Goal: Task Accomplishment & Management: Manage account settings

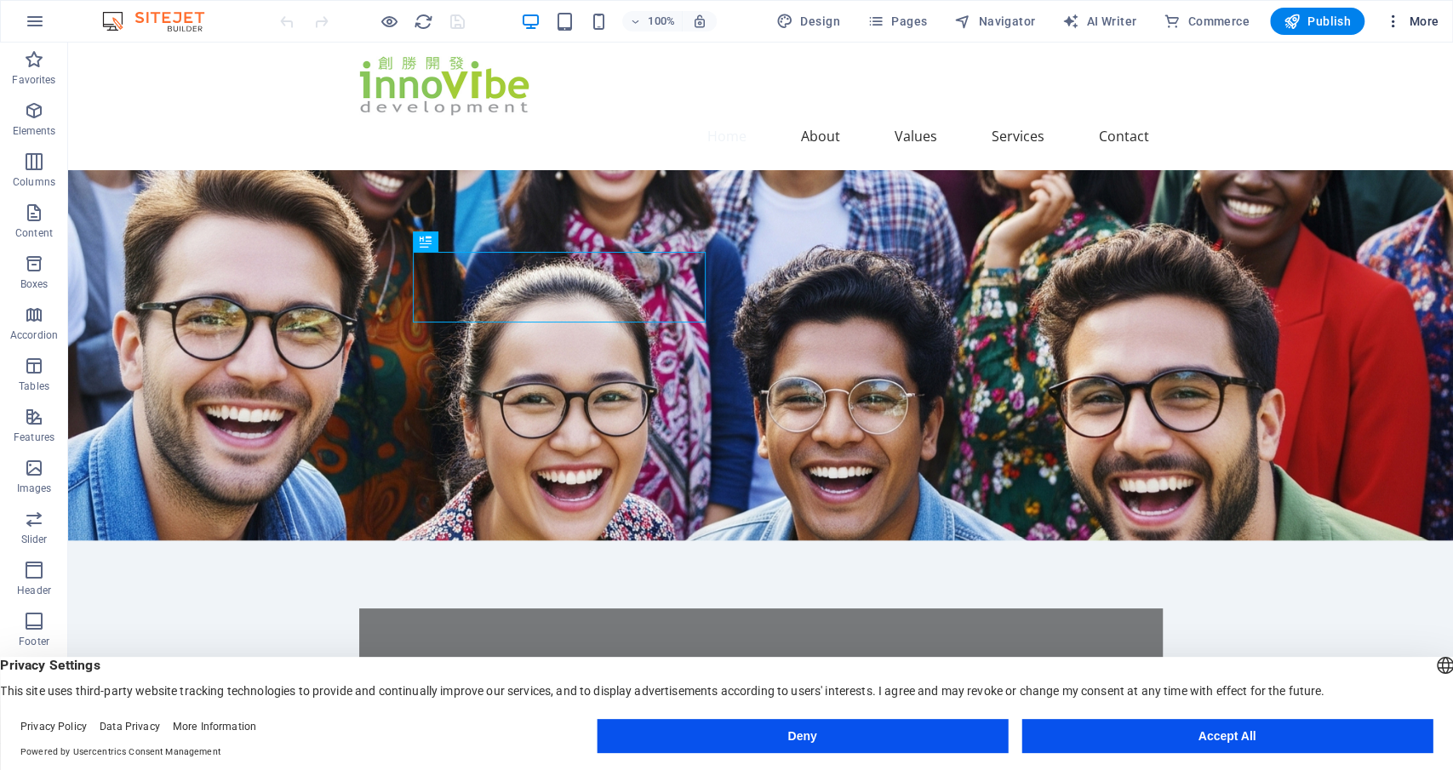
click at [1420, 16] on span "More" at bounding box center [1412, 21] width 54 height 17
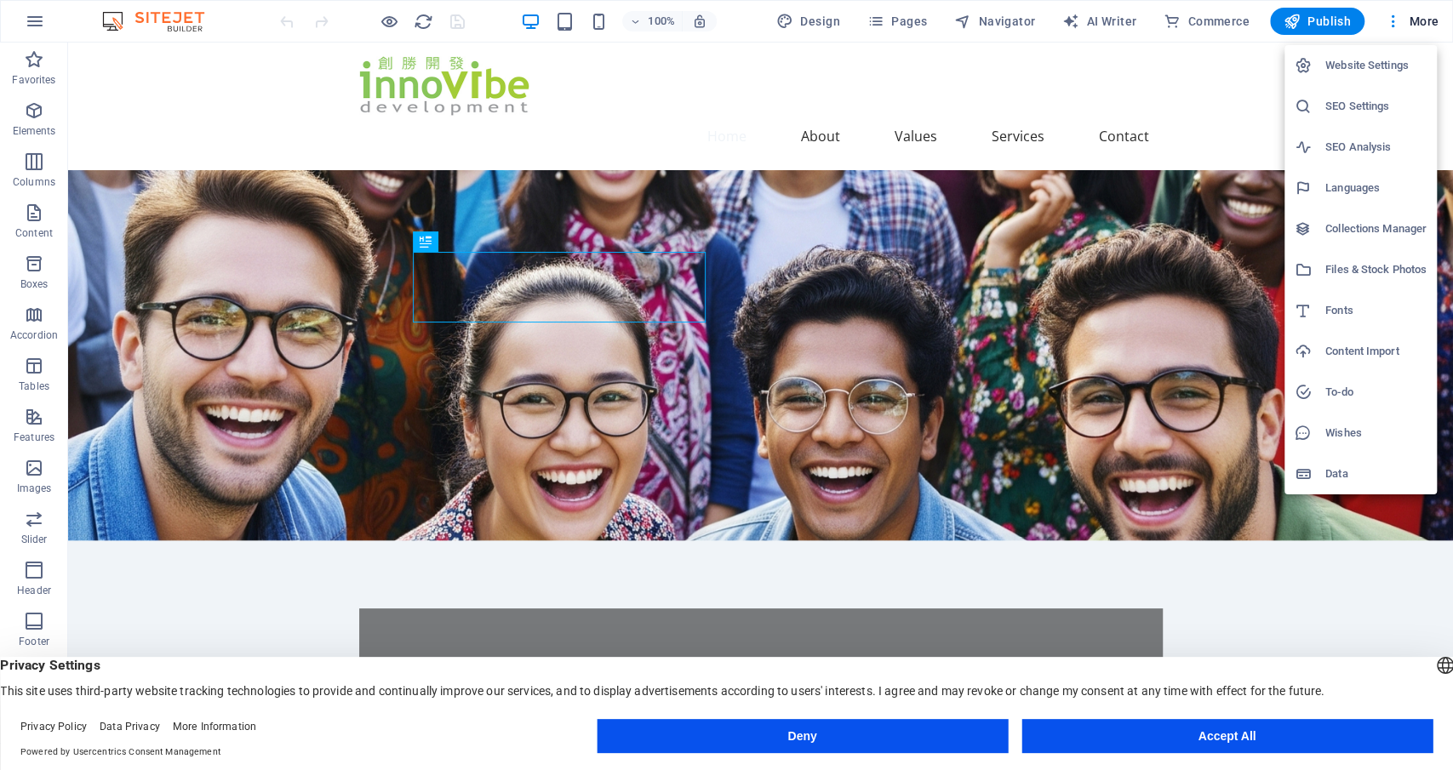
click at [1392, 71] on h6 "Website Settings" at bounding box center [1375, 65] width 101 height 20
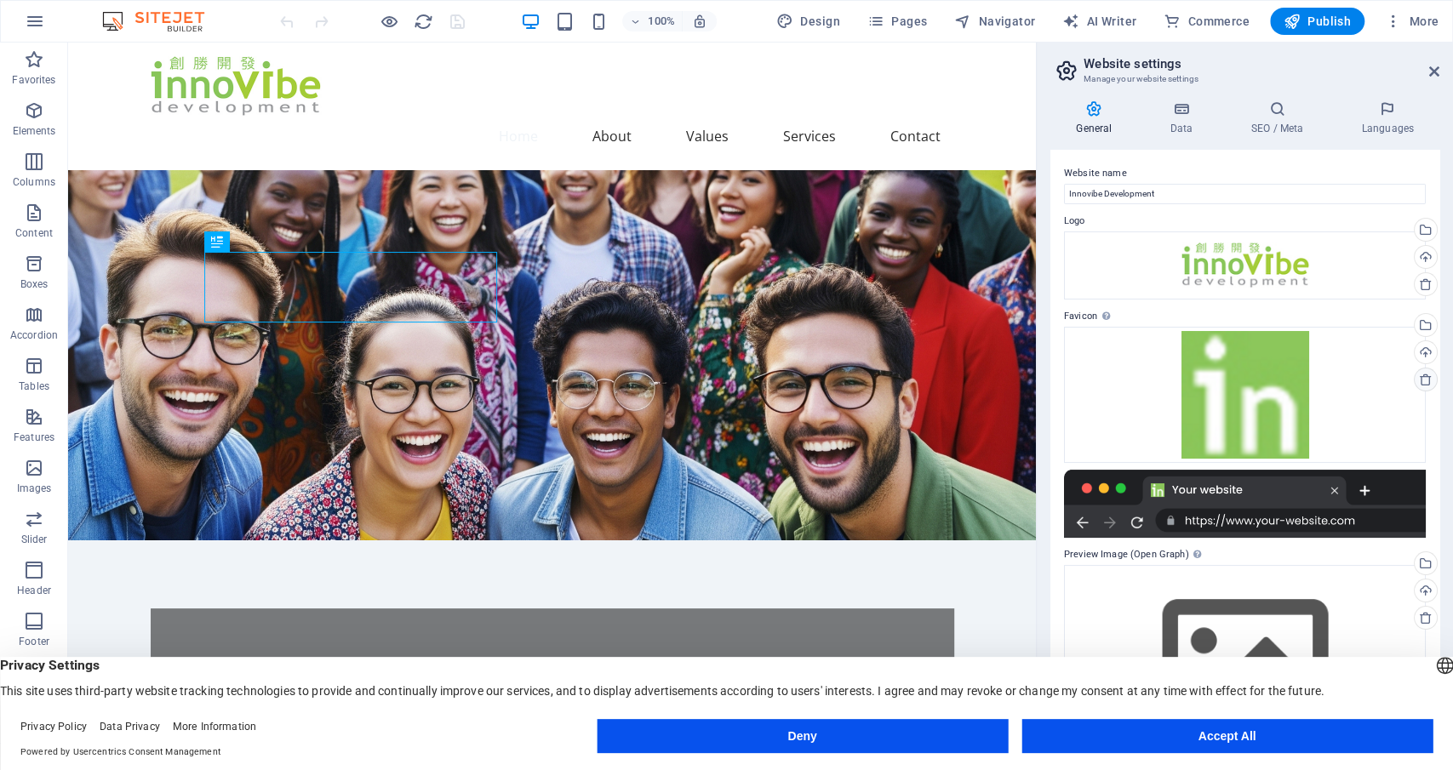
click at [1427, 375] on icon at bounding box center [1426, 380] width 14 height 14
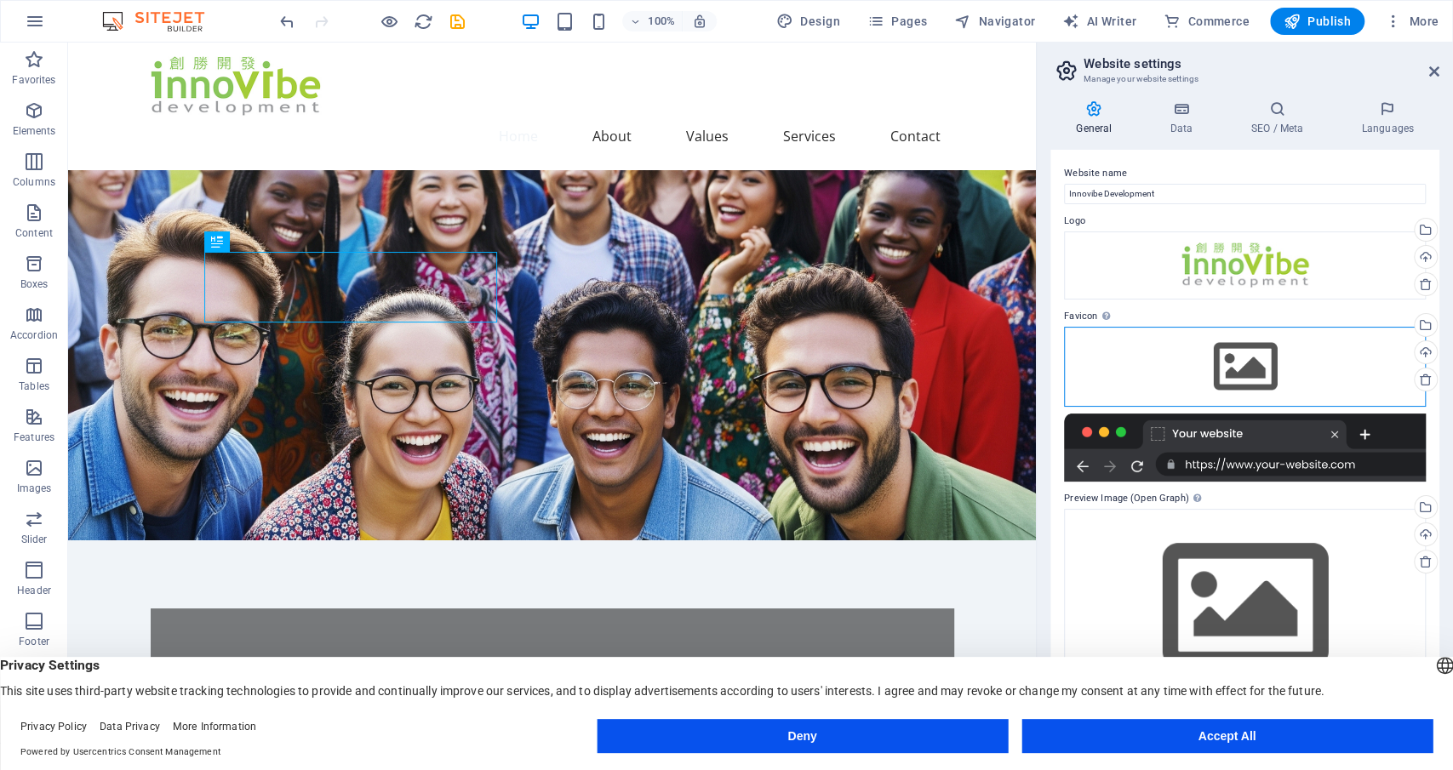
click at [1248, 356] on div "Drag files here, click to choose files or select files from Files or our free s…" at bounding box center [1245, 367] width 362 height 80
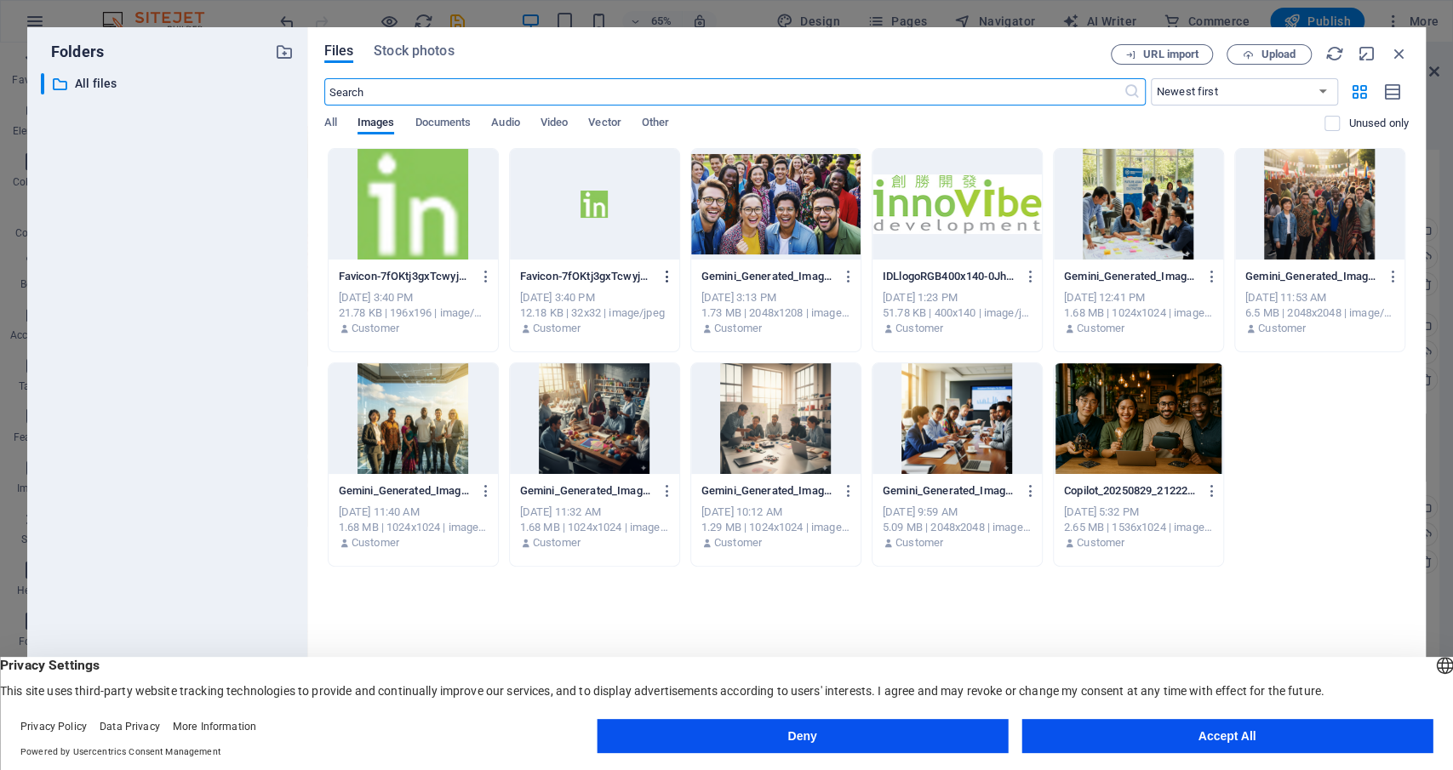
click at [659, 274] on button "button" at bounding box center [664, 276] width 23 height 27
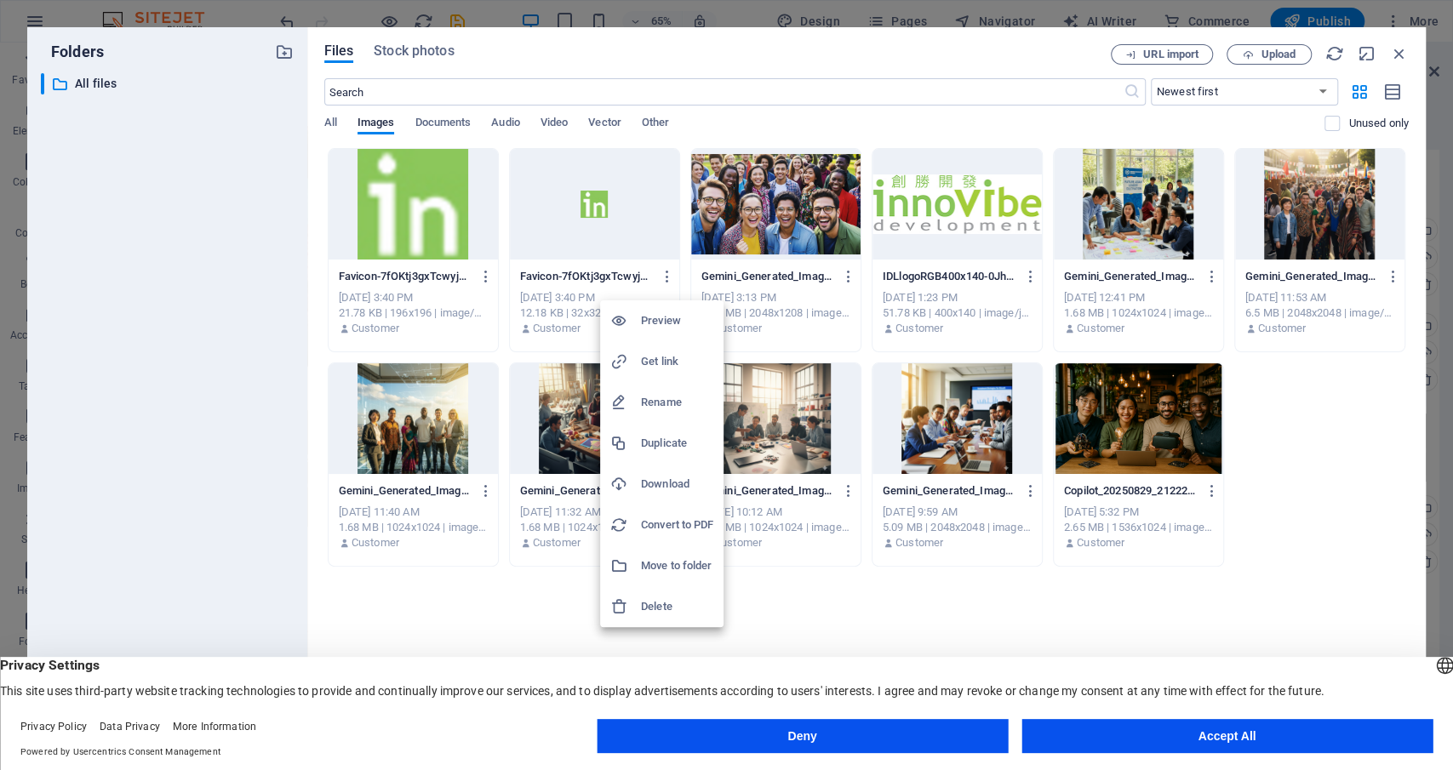
click at [654, 599] on h6 "Delete" at bounding box center [677, 607] width 72 height 20
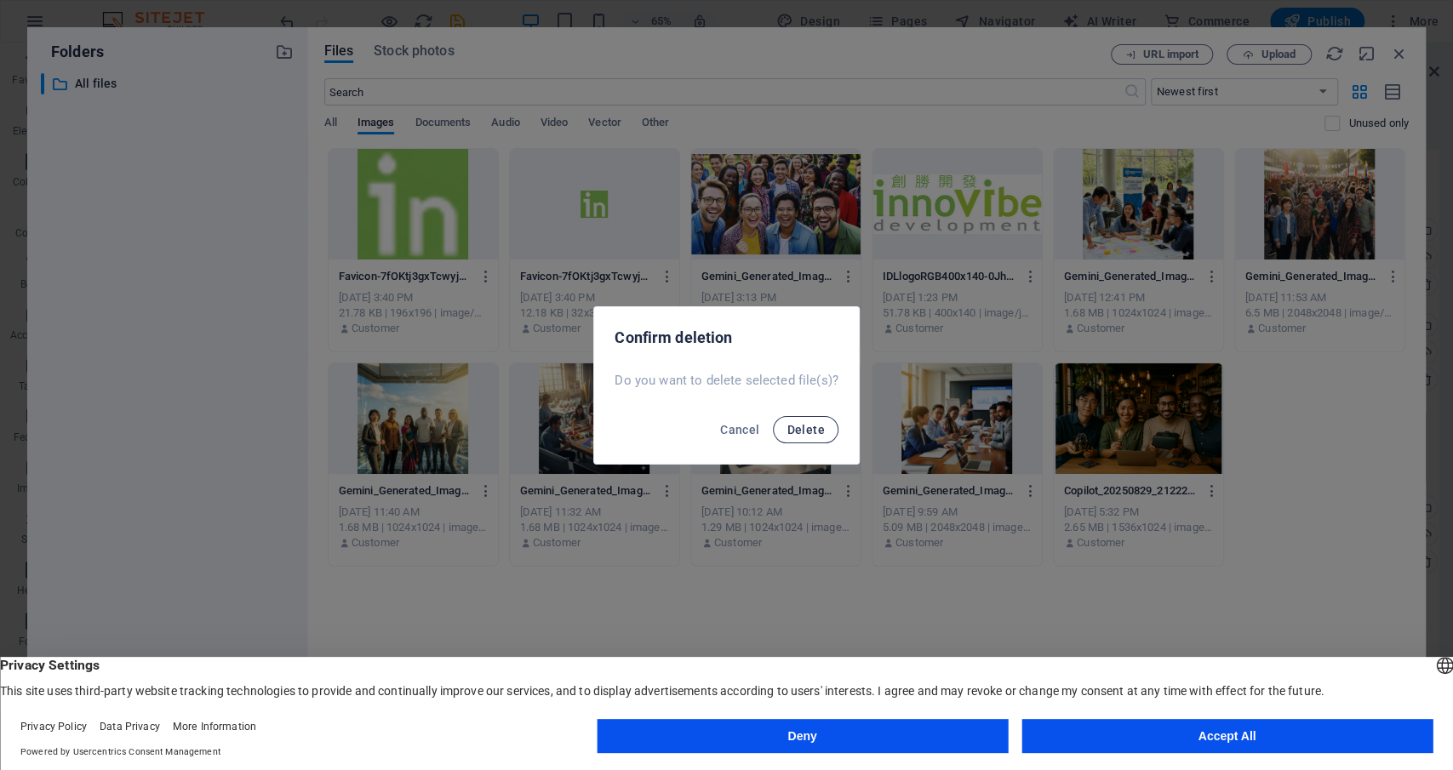
click at [789, 423] on span "Delete" at bounding box center [804, 430] width 37 height 14
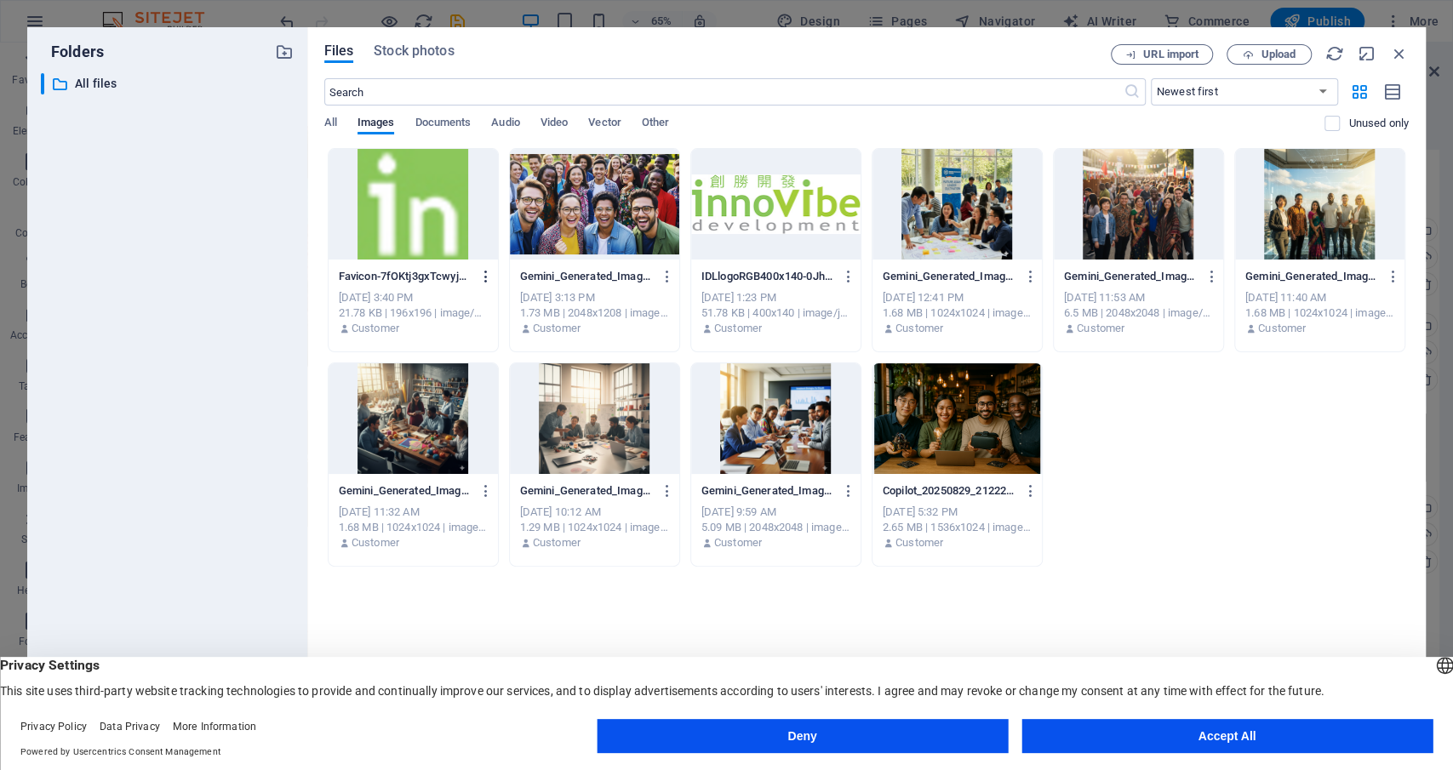
click at [483, 277] on icon "button" at bounding box center [486, 276] width 16 height 15
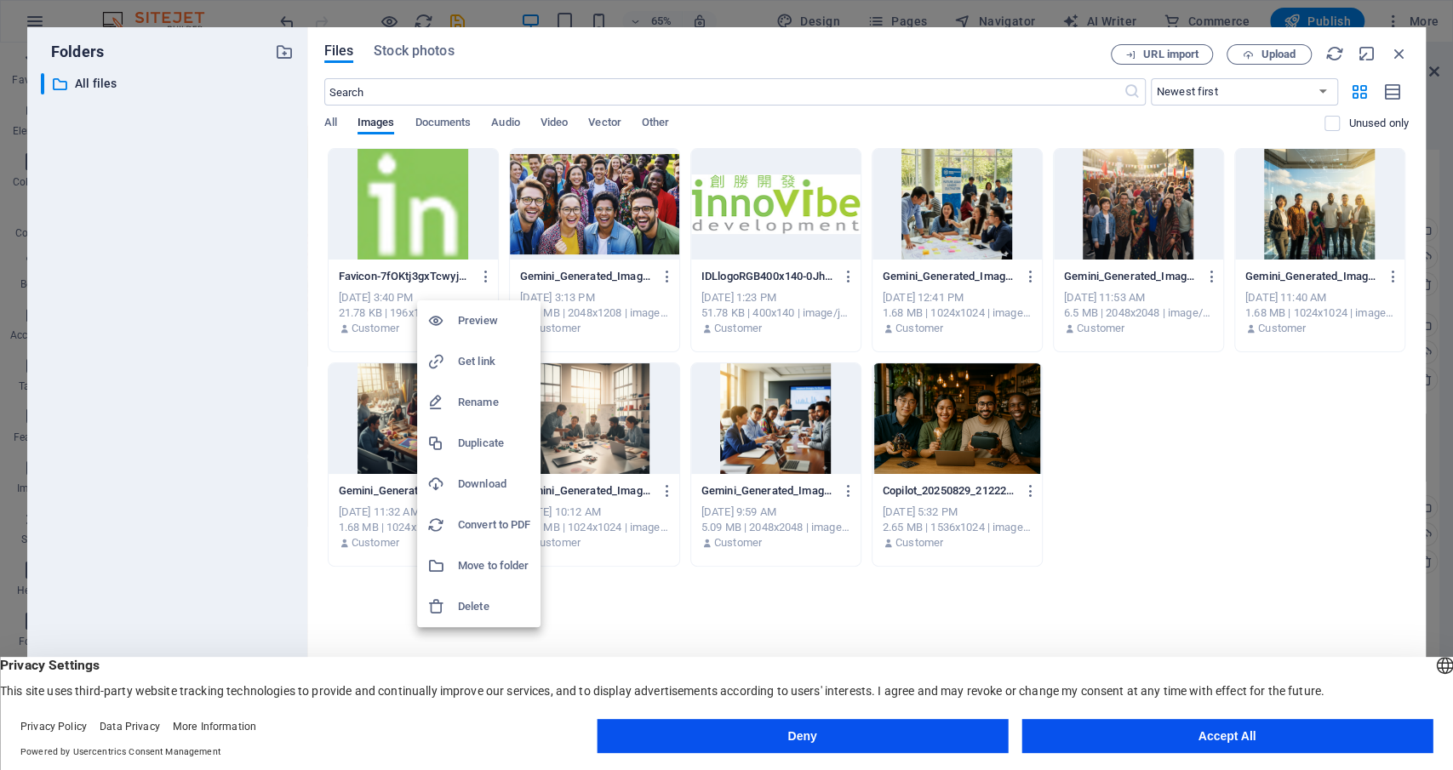
click at [472, 600] on h6 "Delete" at bounding box center [494, 607] width 72 height 20
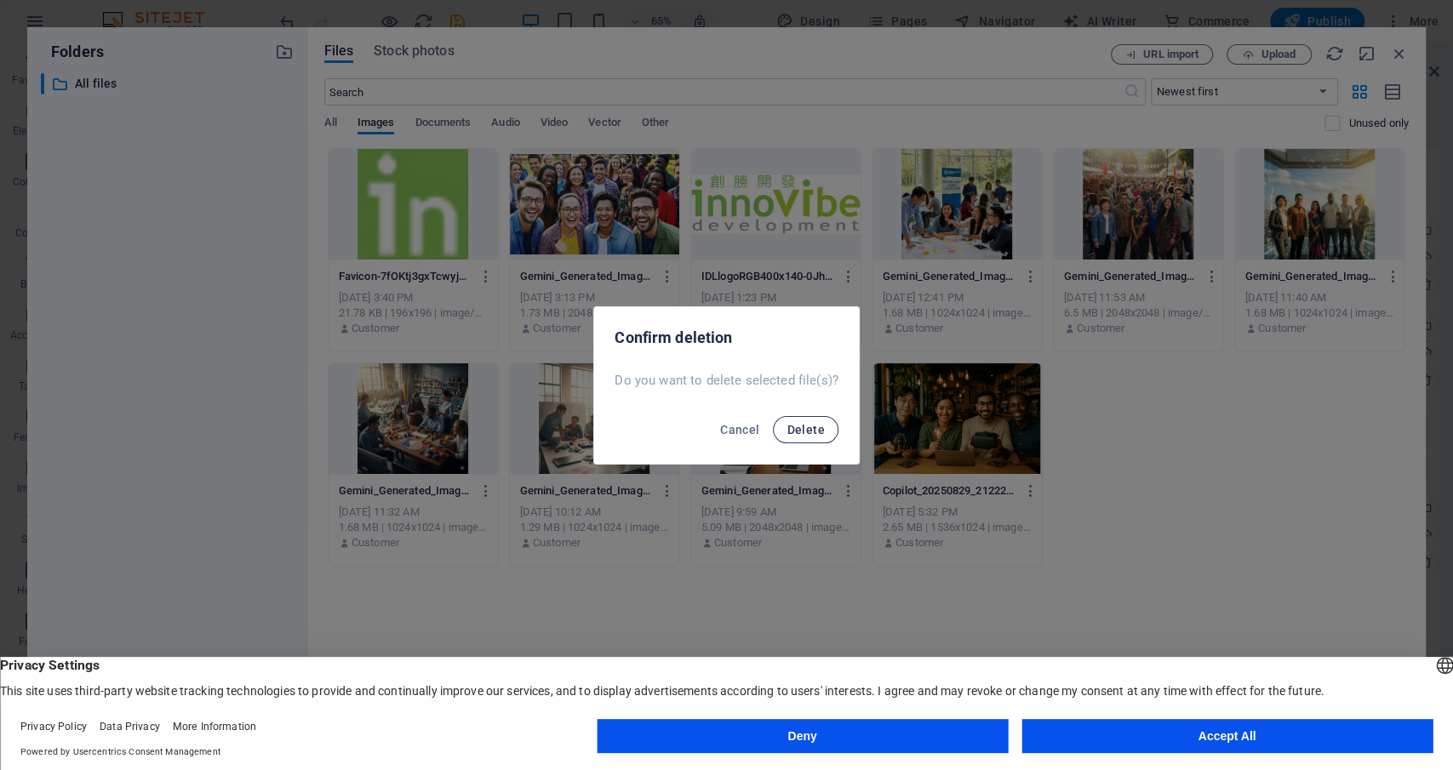
click at [802, 428] on span "Delete" at bounding box center [804, 430] width 37 height 14
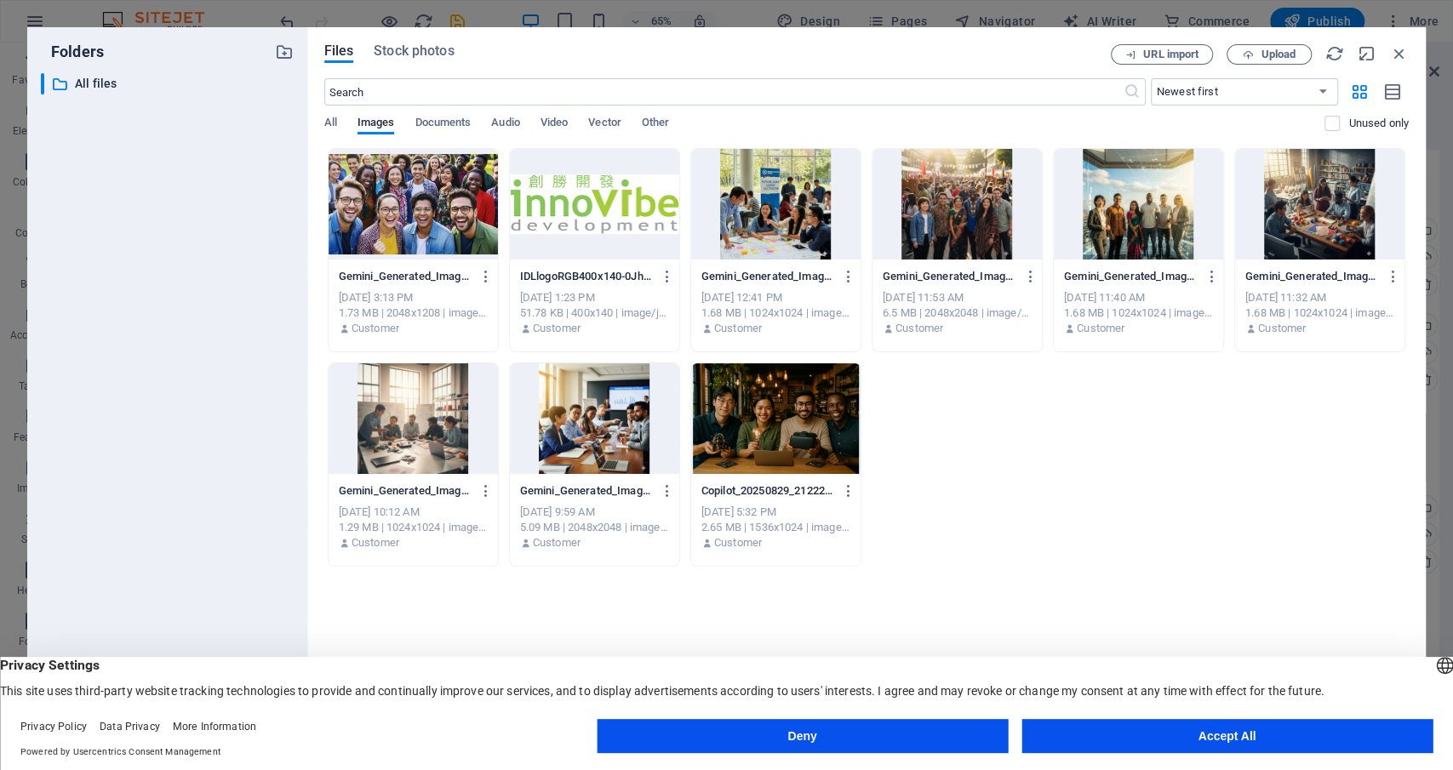
click at [1095, 410] on div "Gemini_Generated_Image_dlgydydlgydydlgycroped-oQVT6wv8X2_sJnZ0WSvI4A.jpg Gemini…" at bounding box center [866, 357] width 1084 height 419
click at [1283, 52] on span "Upload" at bounding box center [1277, 54] width 35 height 10
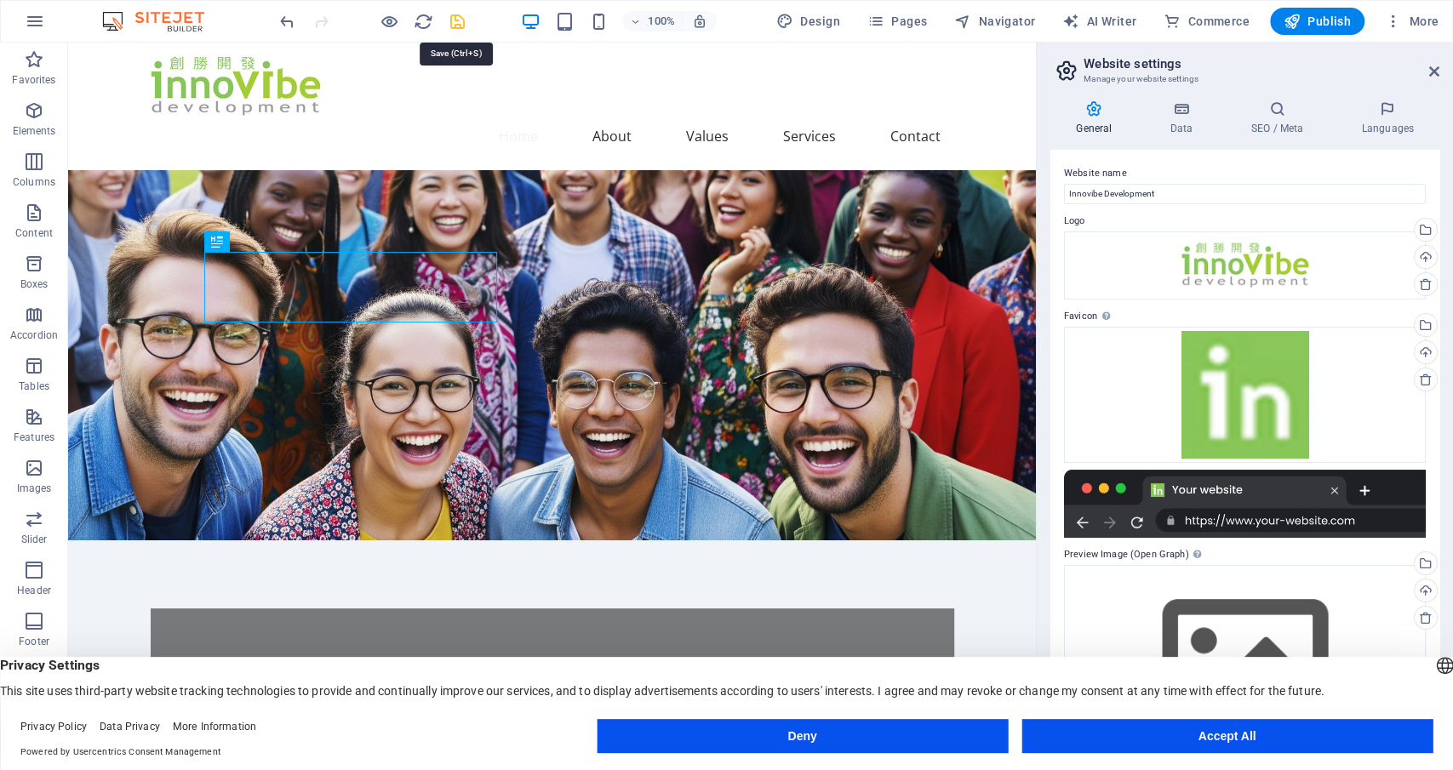
click at [455, 18] on icon "save" at bounding box center [458, 22] width 20 height 20
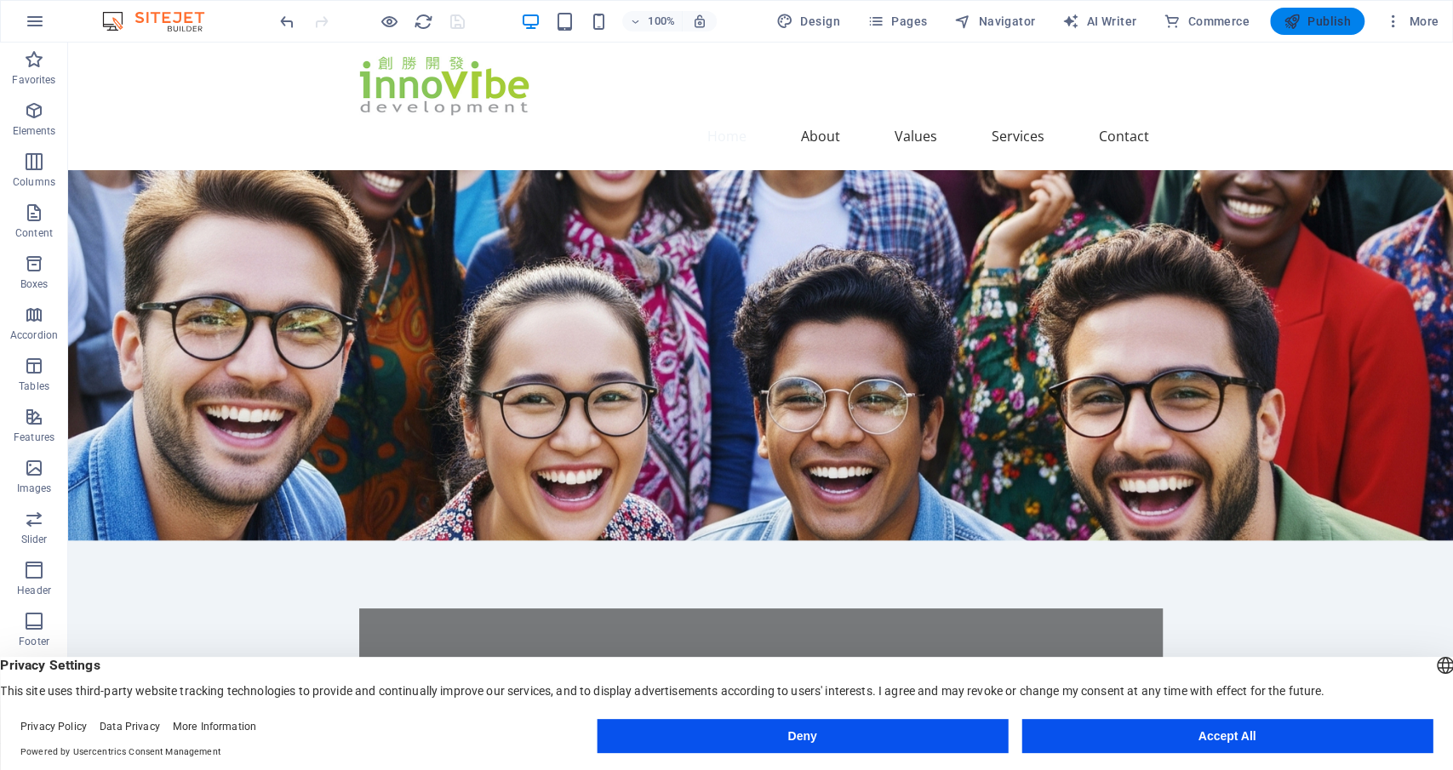
click at [1342, 20] on span "Publish" at bounding box center [1316, 21] width 67 height 17
